Goal: Navigation & Orientation: Find specific page/section

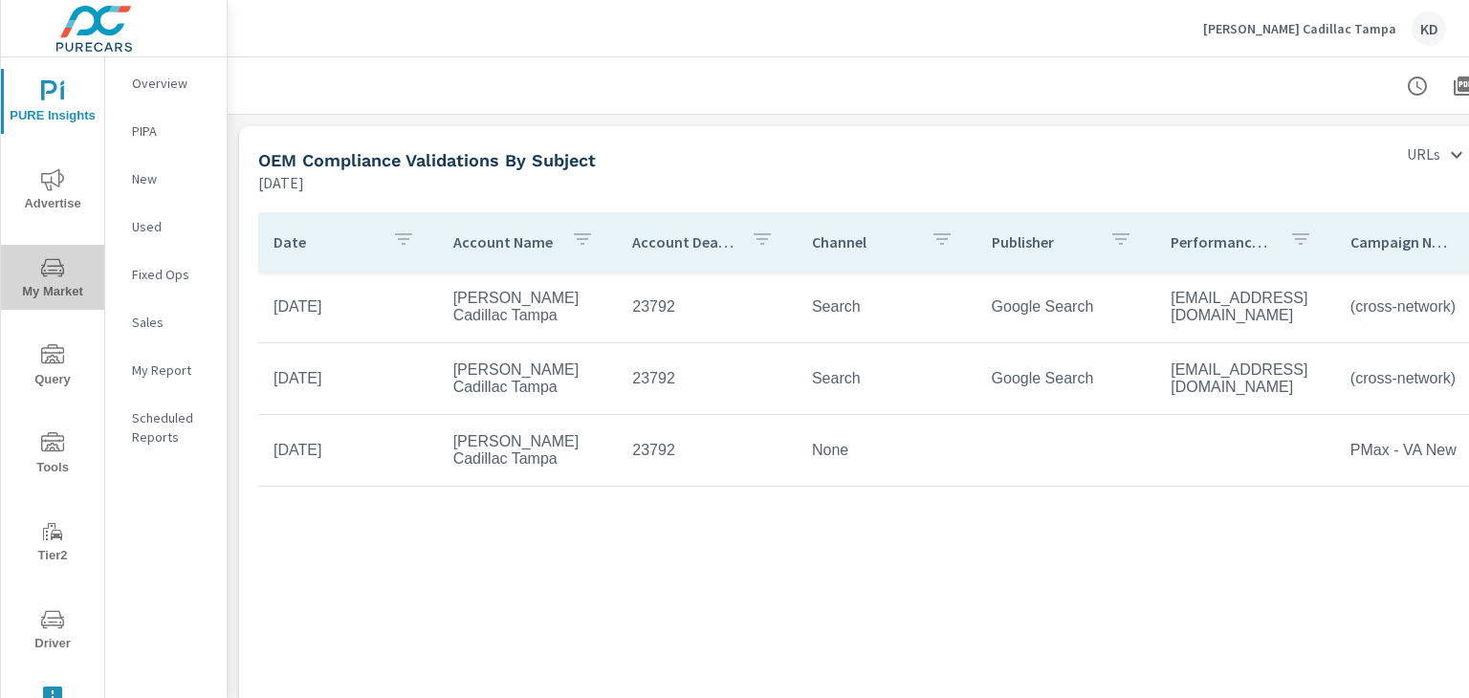
click at [61, 293] on span "My Market" at bounding box center [53, 279] width 92 height 47
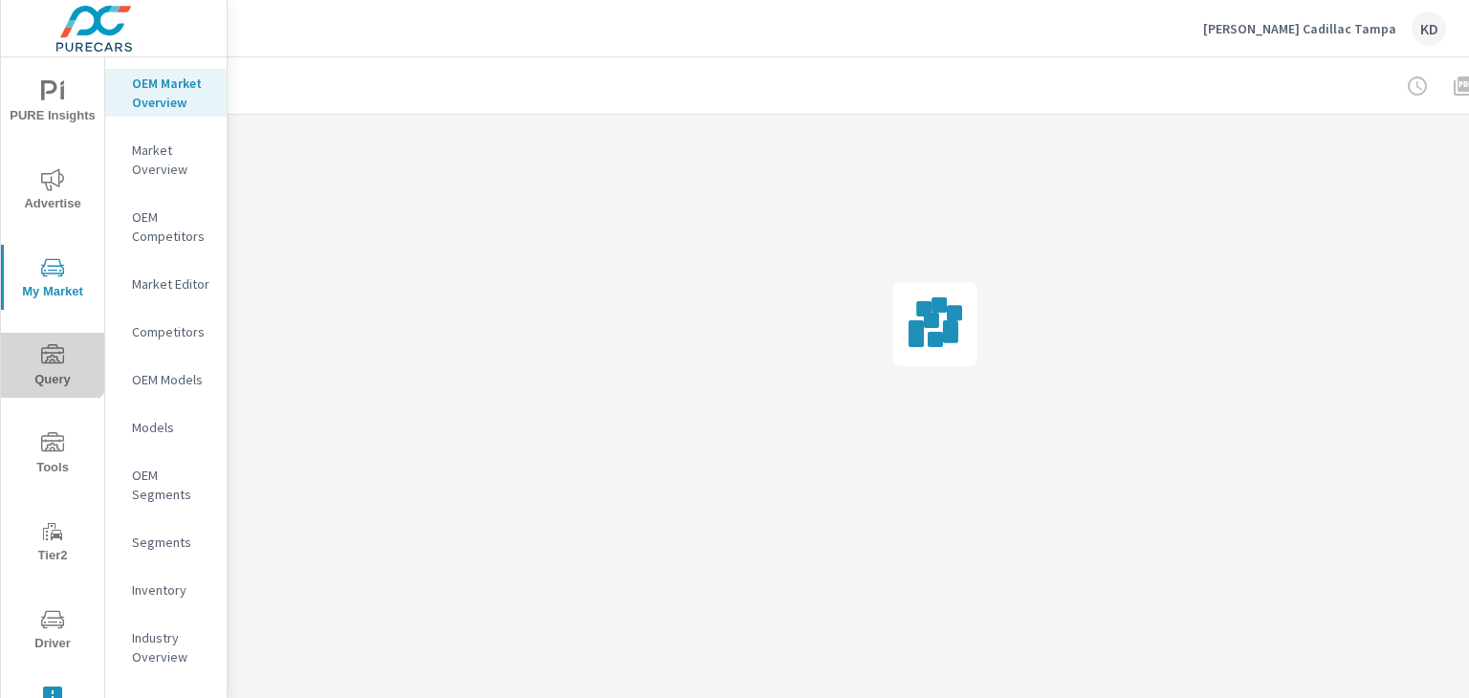
click at [50, 351] on icon "nav menu" at bounding box center [52, 355] width 23 height 23
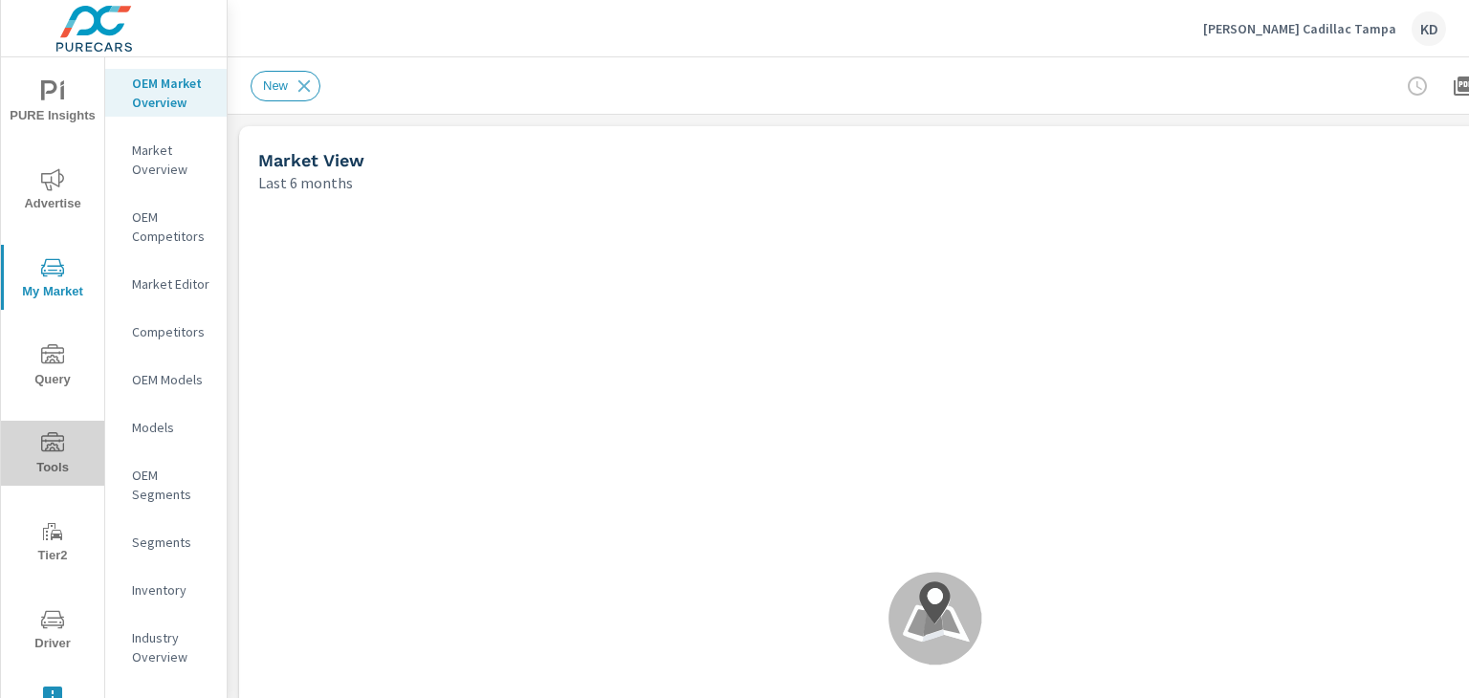
click at [61, 436] on span "Tools" at bounding box center [53, 455] width 92 height 47
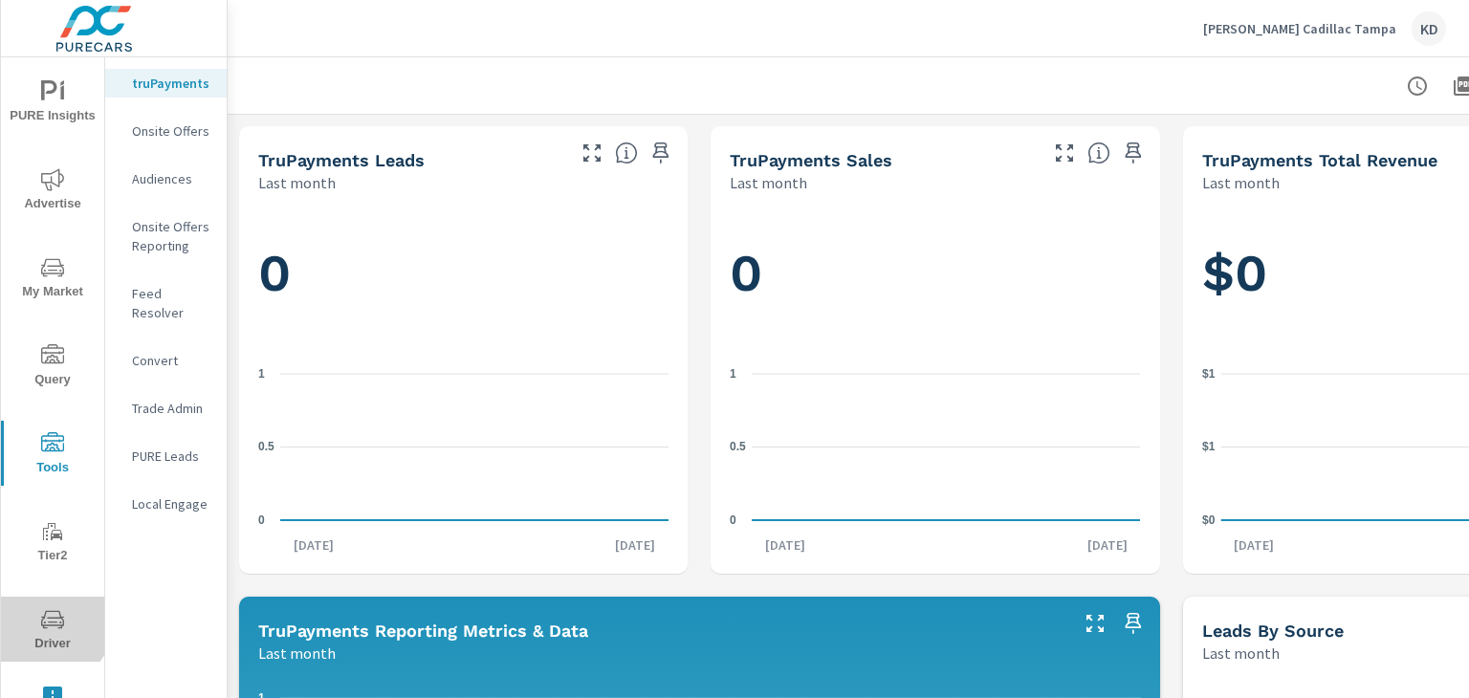
click at [50, 624] on icon "nav menu" at bounding box center [52, 619] width 23 height 23
